Goal: Transaction & Acquisition: Subscribe to service/newsletter

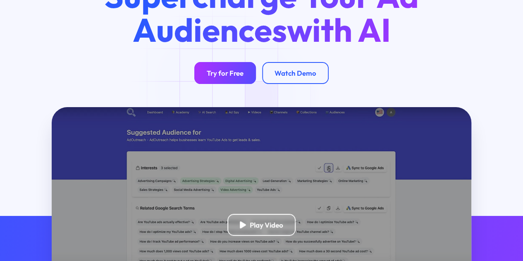
click at [215, 84] on link "Try for Free" at bounding box center [225, 73] width 62 height 22
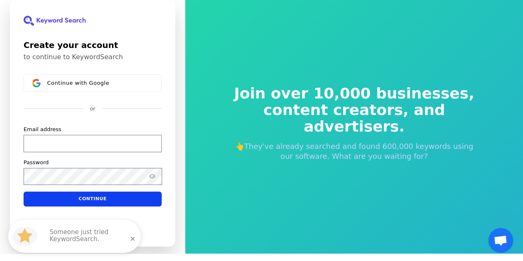
scroll to position [10, 0]
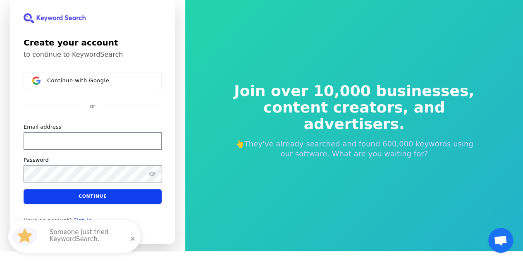
click at [136, 240] on span at bounding box center [133, 238] width 28 height 28
